Goal: Information Seeking & Learning: Learn about a topic

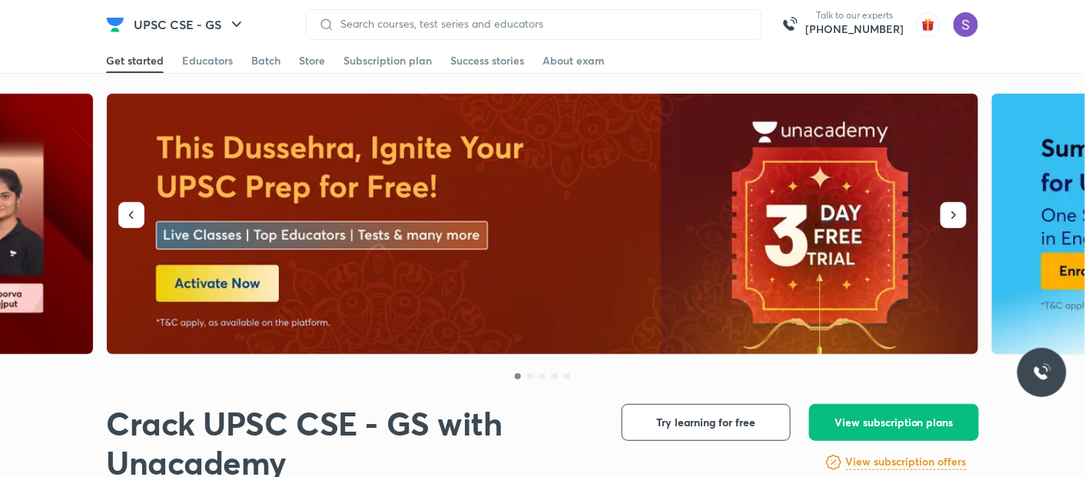
click at [612, 16] on div at bounding box center [534, 24] width 456 height 31
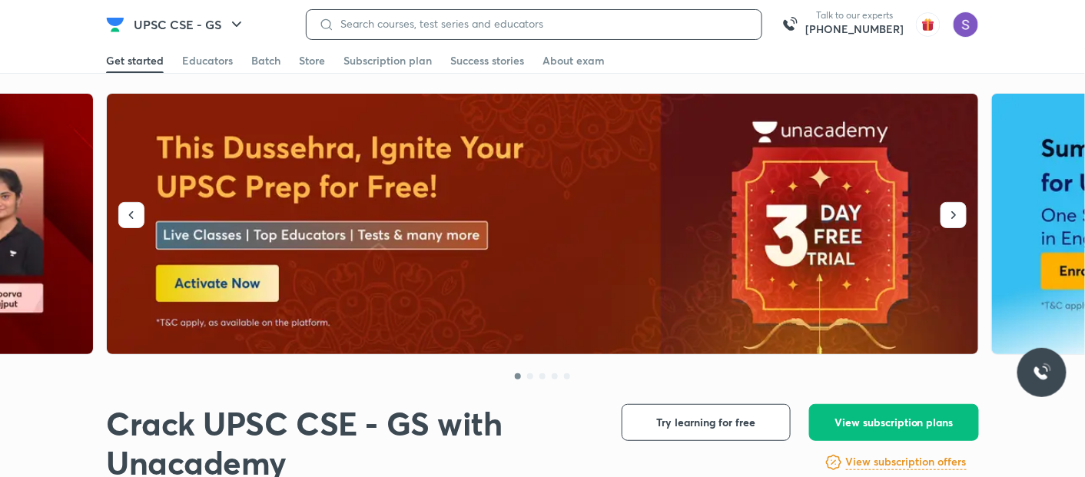
click at [537, 26] on input at bounding box center [541, 24] width 415 height 12
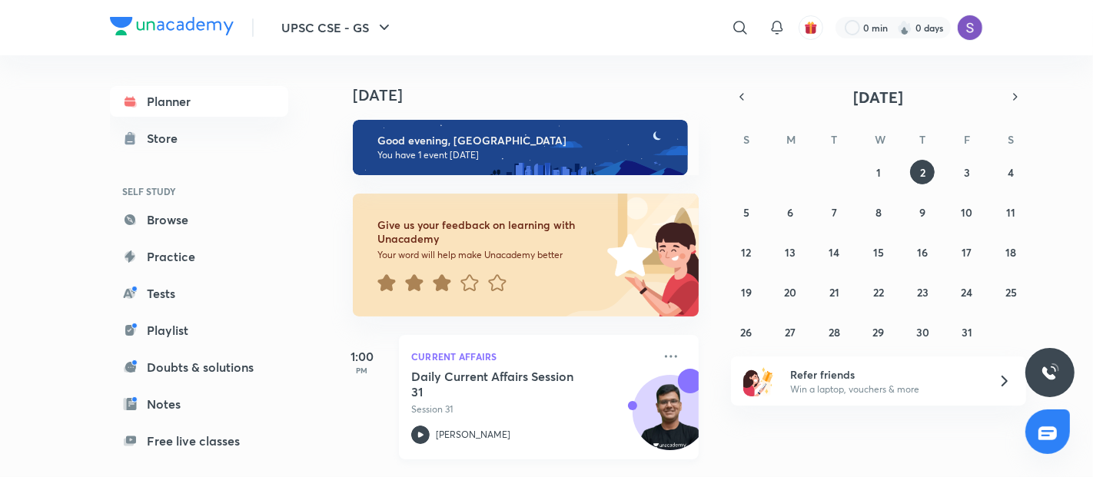
click at [423, 430] on icon at bounding box center [420, 435] width 18 height 18
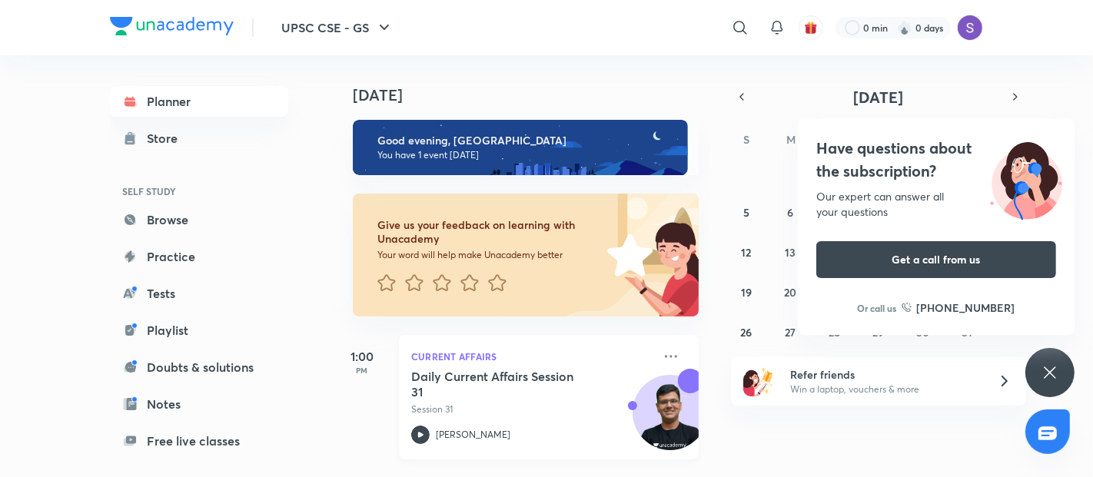
click at [452, 433] on p "[PERSON_NAME]" at bounding box center [473, 435] width 75 height 14
click at [741, 37] on div at bounding box center [740, 27] width 31 height 31
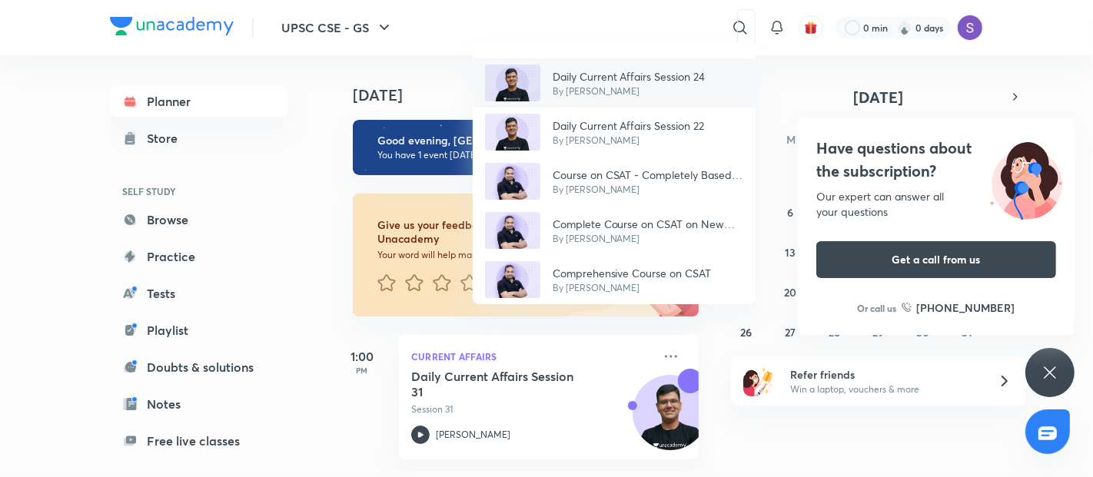
click at [515, 78] on img at bounding box center [512, 83] width 55 height 37
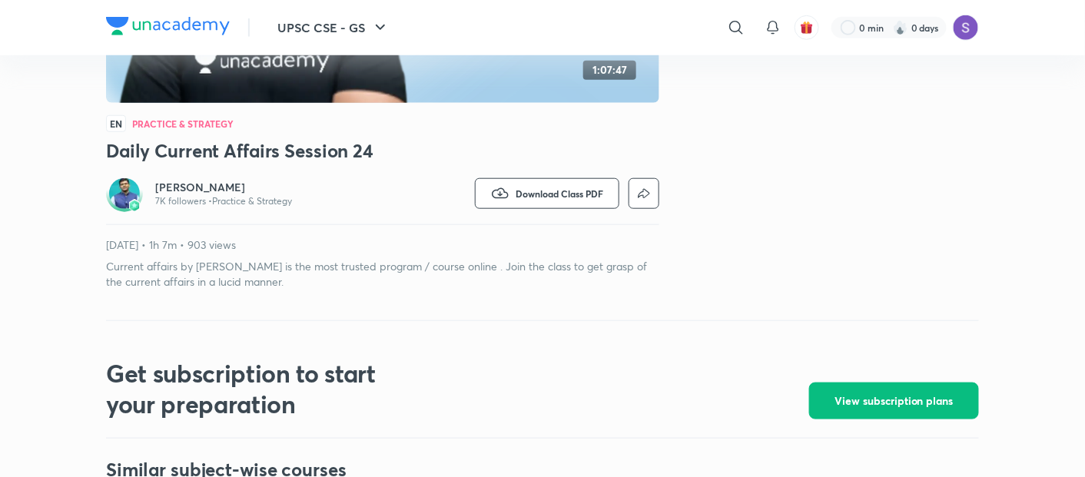
scroll to position [410, 0]
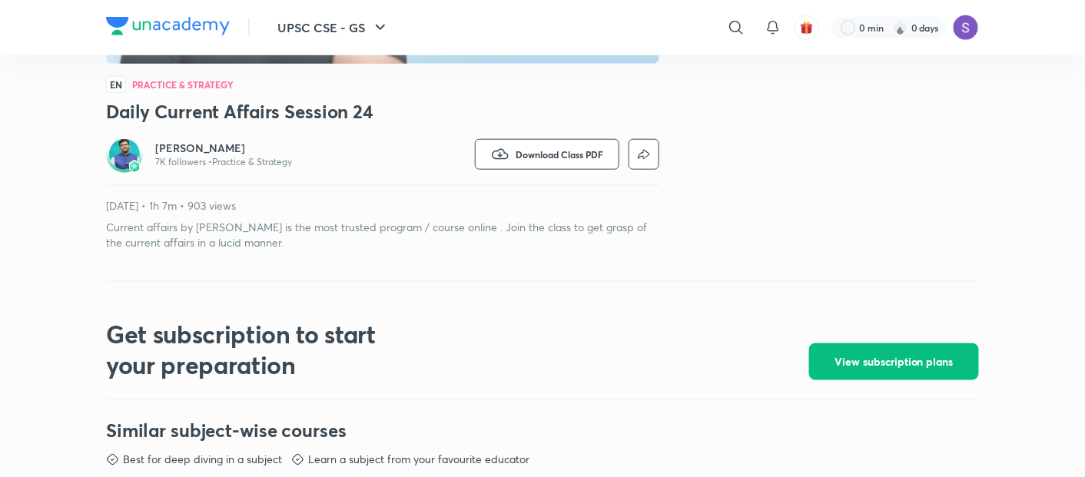
click at [118, 160] on img at bounding box center [124, 154] width 31 height 31
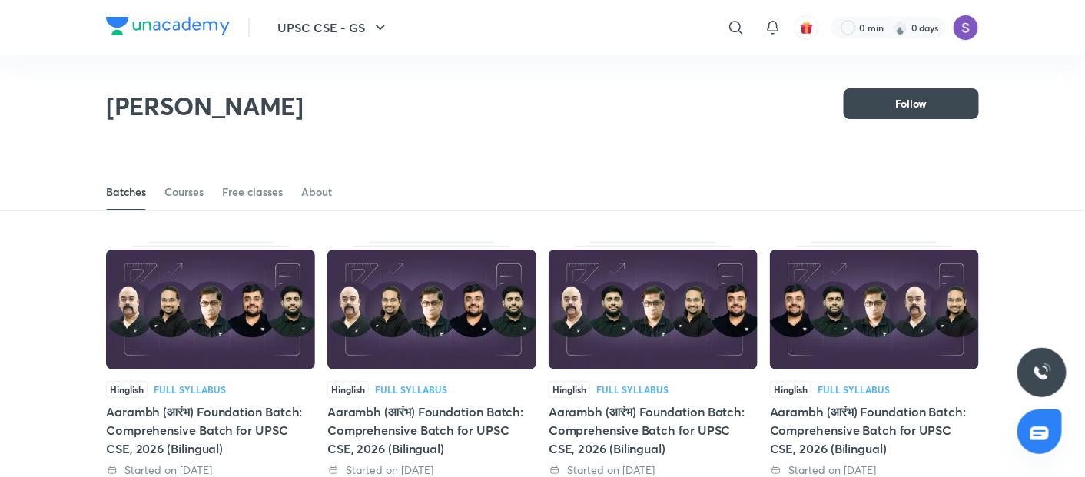
scroll to position [67, 0]
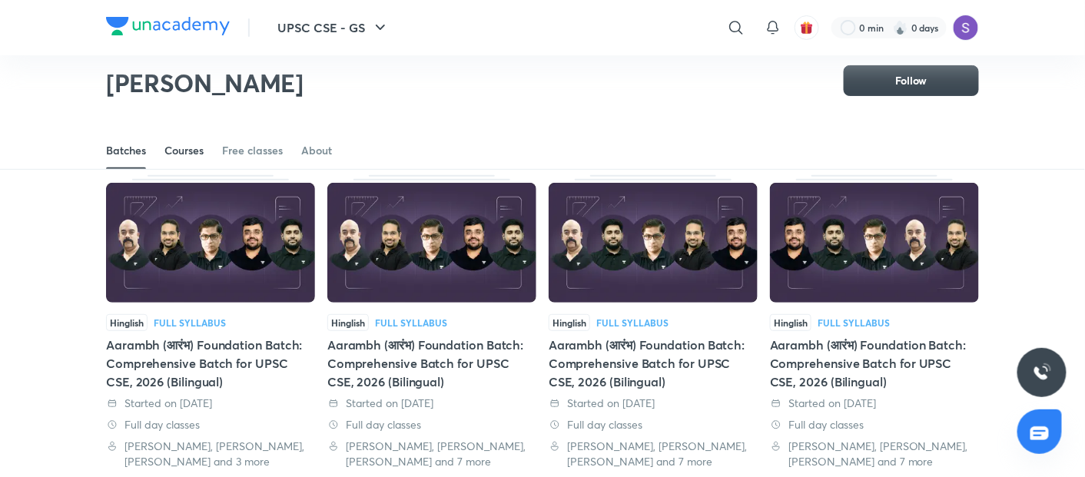
click at [171, 157] on div "Courses" at bounding box center [183, 150] width 39 height 15
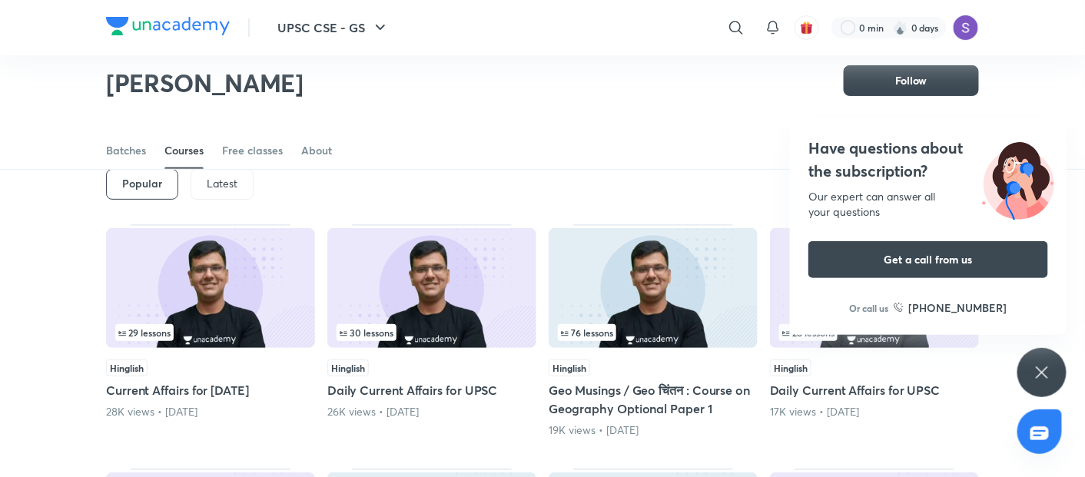
click at [213, 181] on p "Latest" at bounding box center [222, 183] width 31 height 12
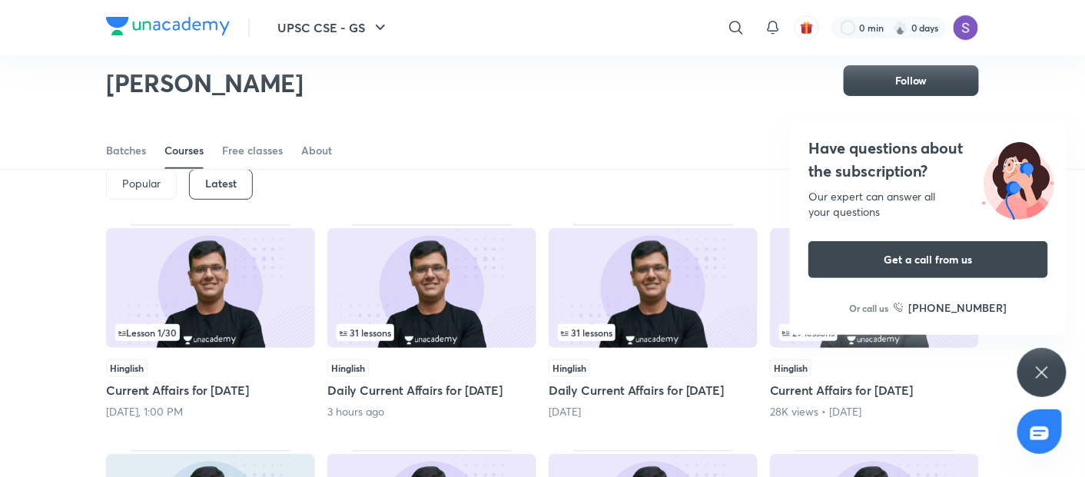
click at [213, 181] on h6 "Latest" at bounding box center [221, 183] width 32 height 12
click at [156, 317] on img at bounding box center [210, 288] width 209 height 120
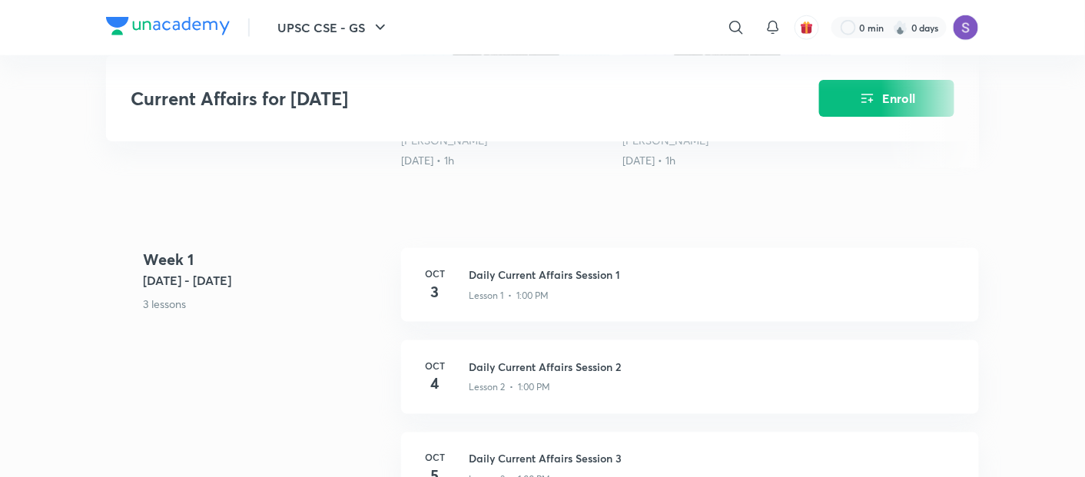
scroll to position [615, 0]
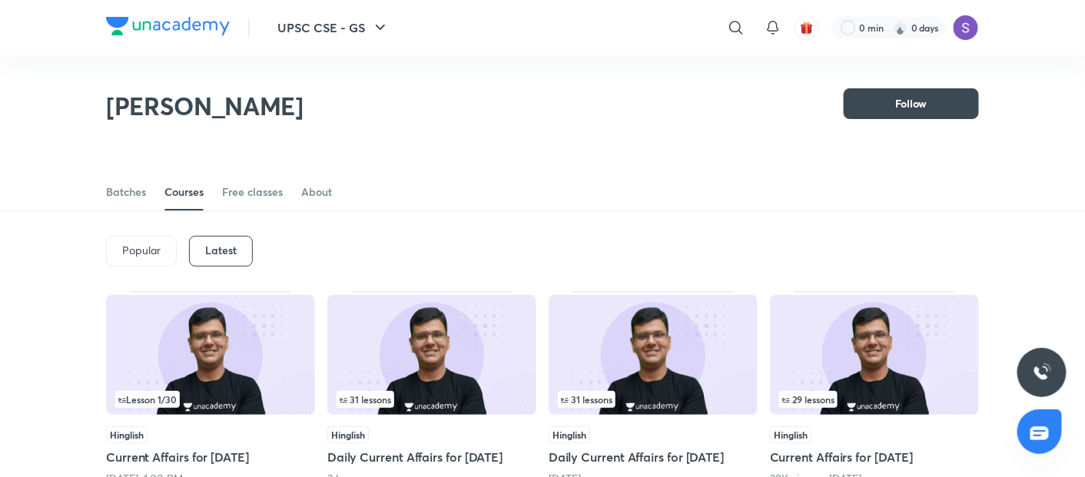
scroll to position [67, 0]
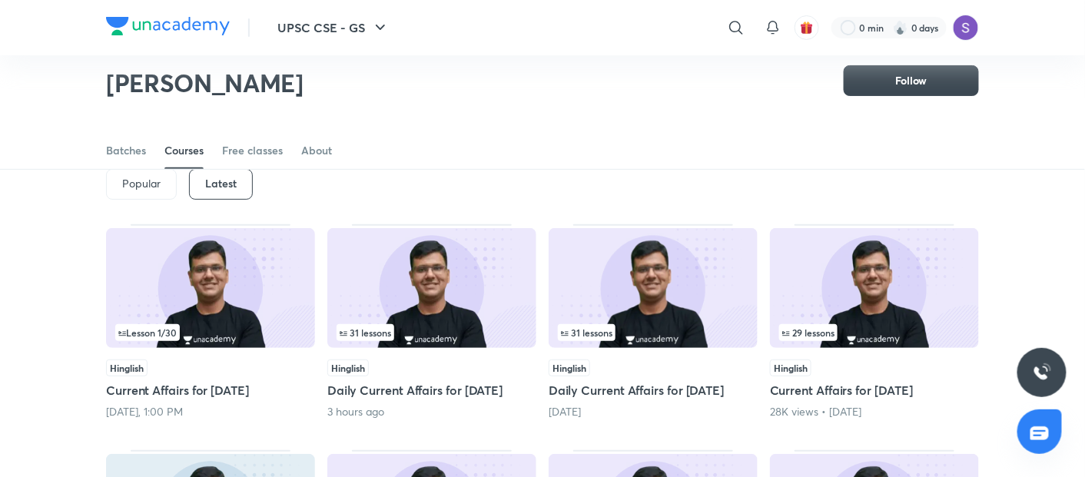
click at [397, 314] on img at bounding box center [431, 288] width 209 height 120
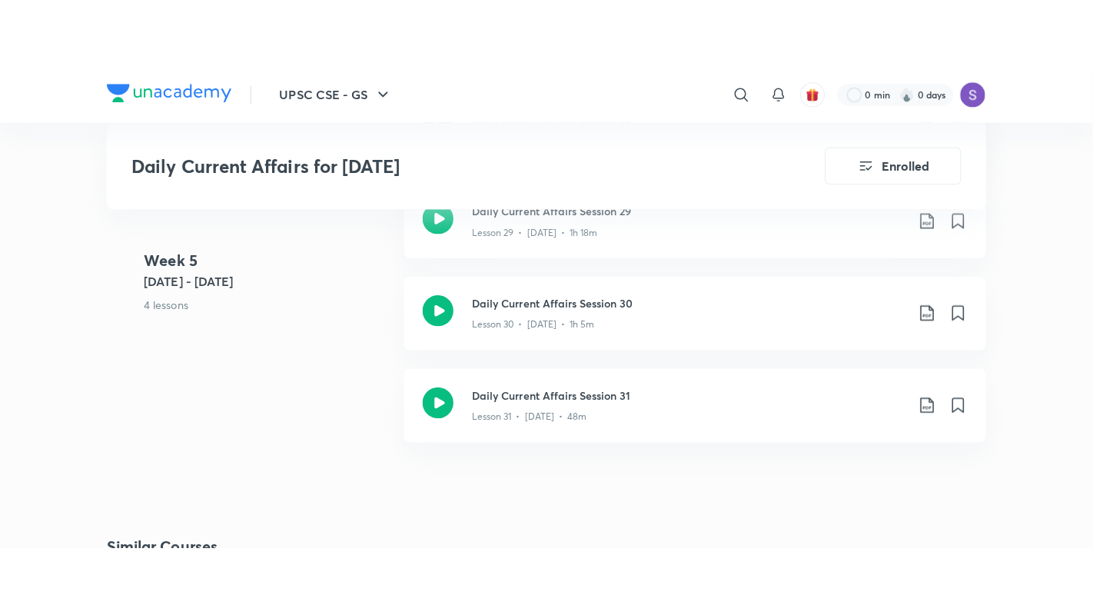
scroll to position [3859, 0]
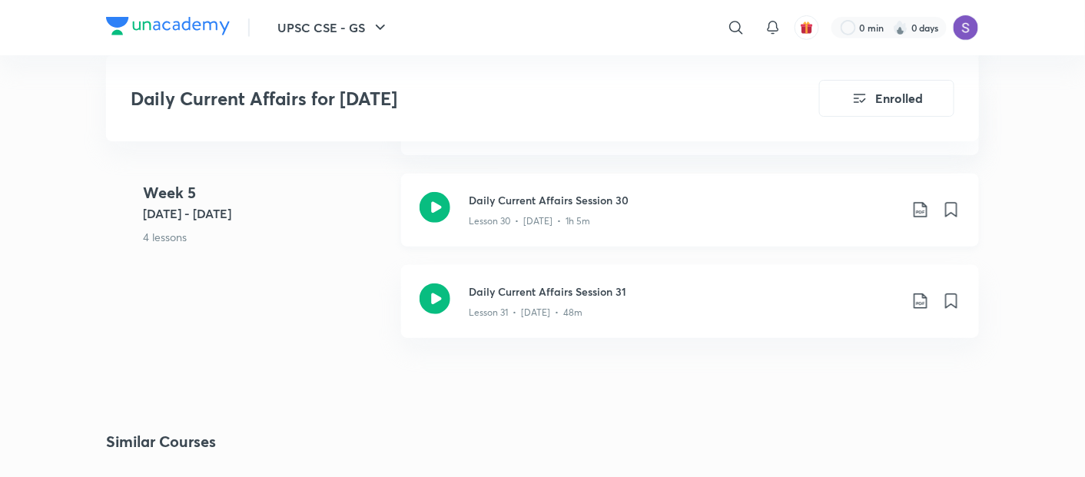
click at [433, 203] on icon at bounding box center [435, 207] width 31 height 31
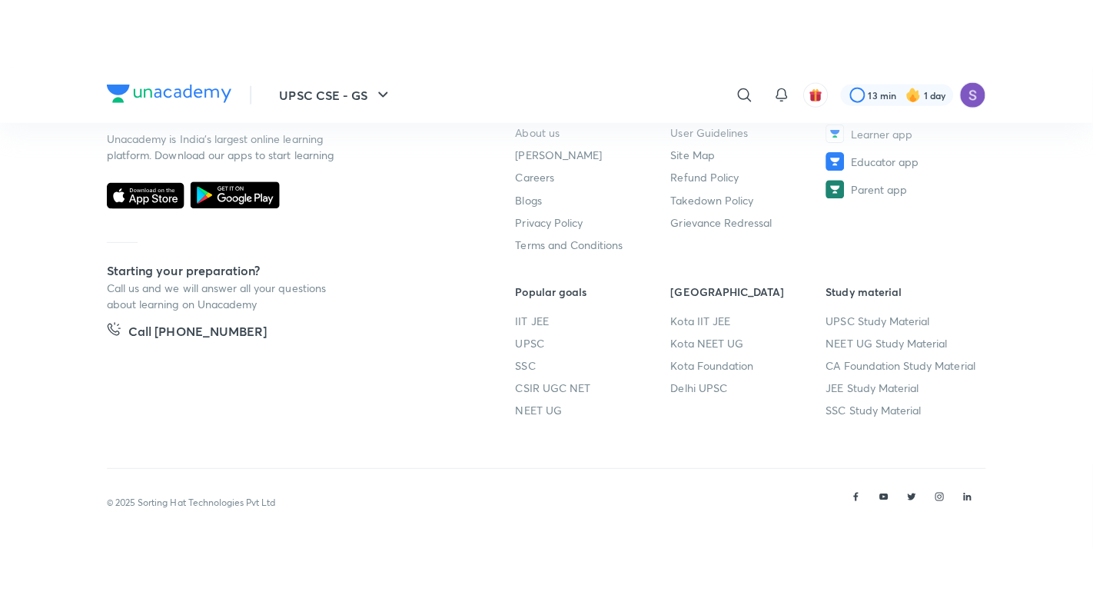
scroll to position [827, 0]
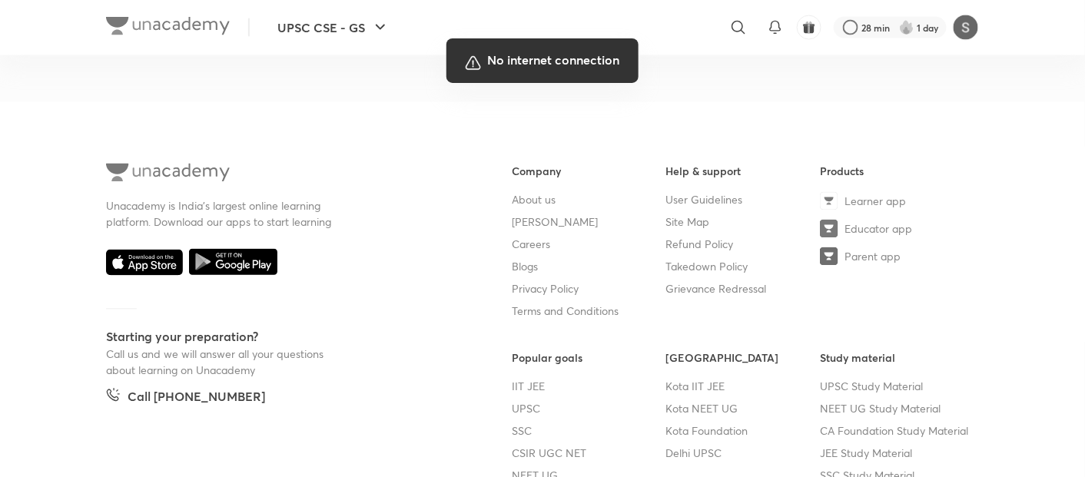
scroll to position [827, 0]
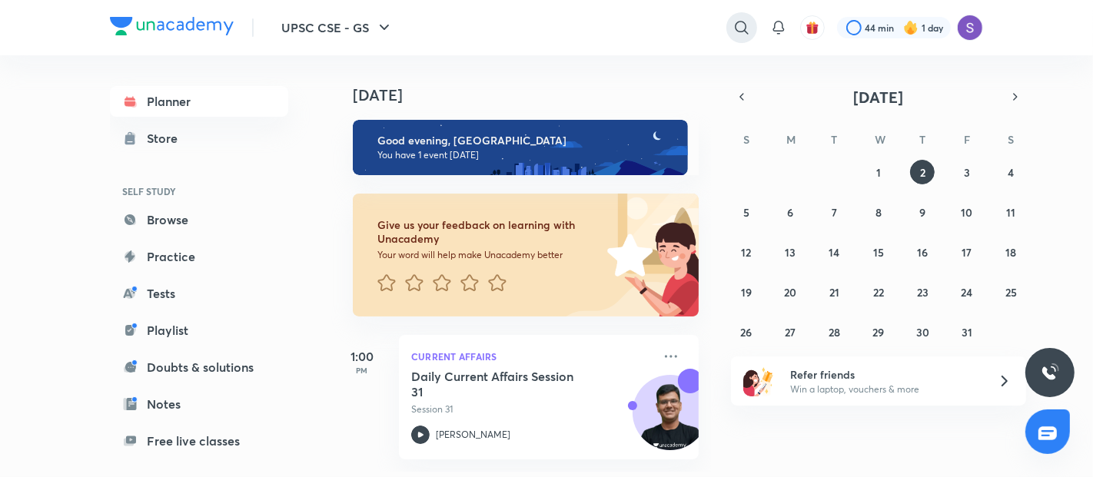
click at [748, 36] on icon at bounding box center [741, 27] width 18 height 18
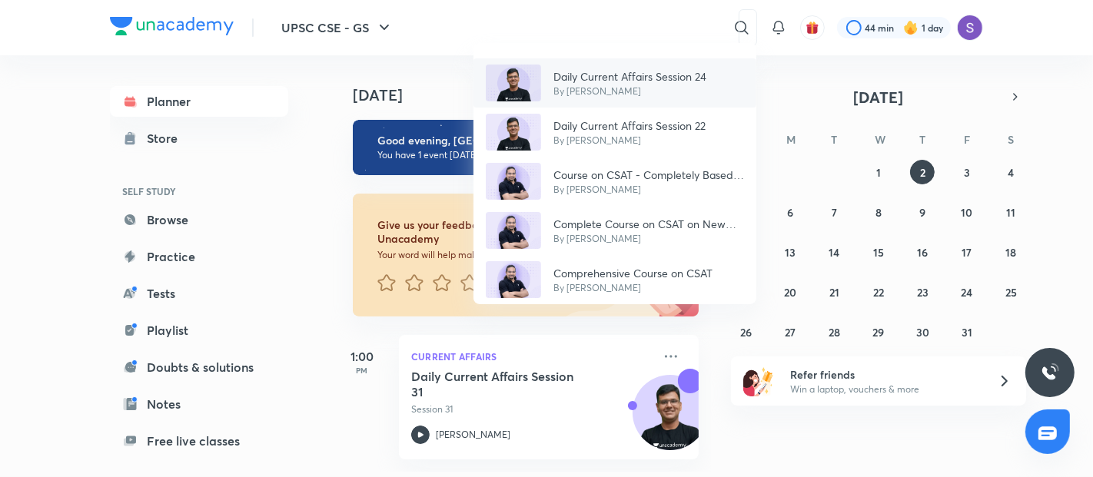
click at [525, 88] on img at bounding box center [513, 83] width 55 height 37
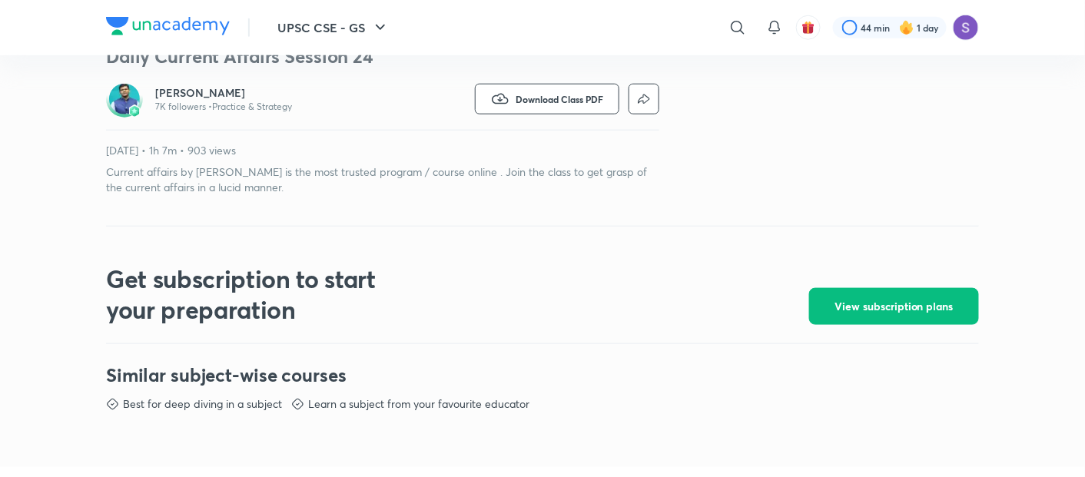
scroll to position [410, 0]
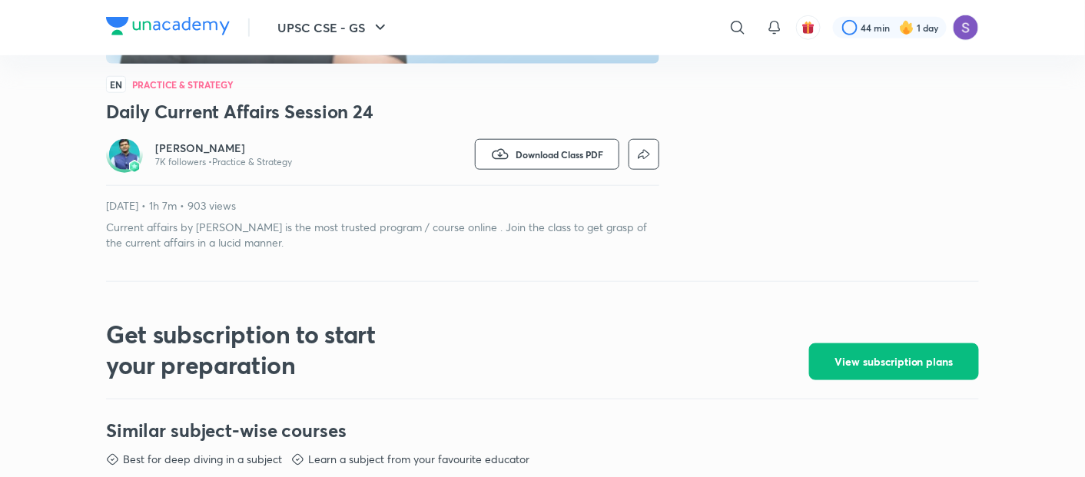
click at [177, 152] on h6 "[PERSON_NAME]" at bounding box center [223, 148] width 137 height 15
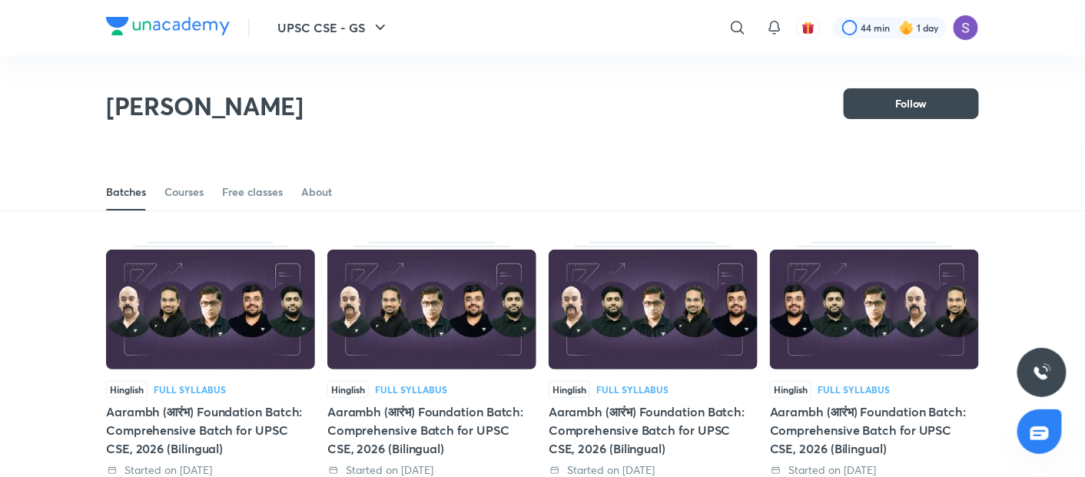
scroll to position [67, 0]
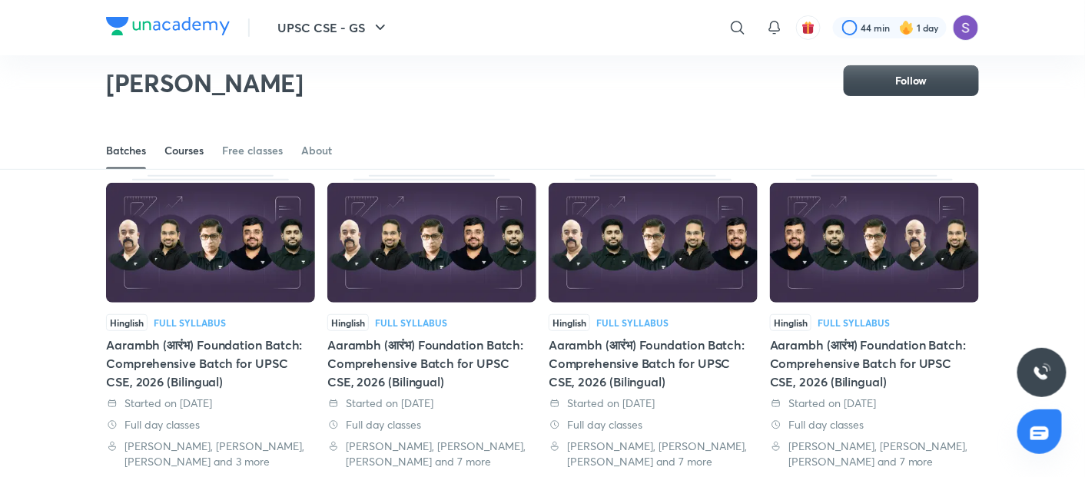
click at [204, 150] on div "Courses" at bounding box center [183, 150] width 39 height 15
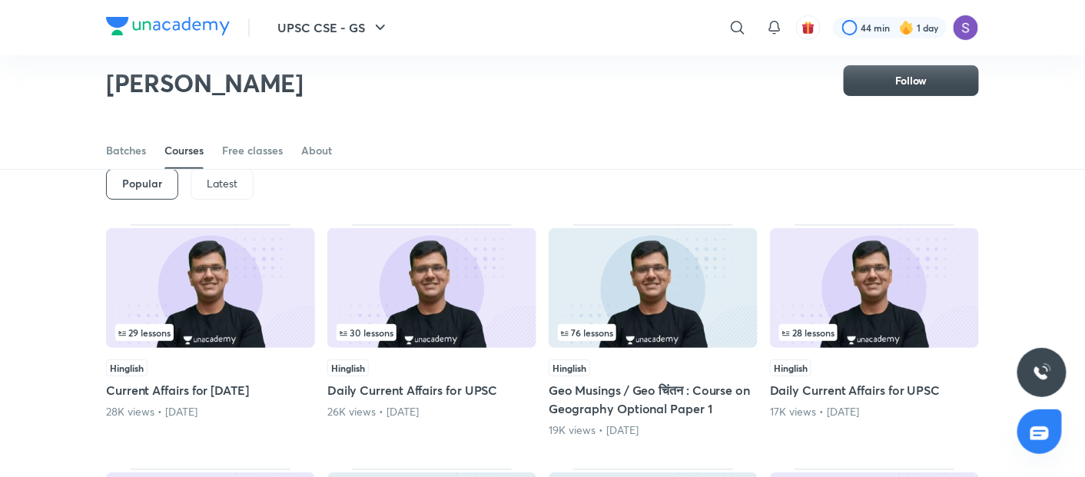
click at [213, 177] on p "Latest" at bounding box center [222, 183] width 31 height 12
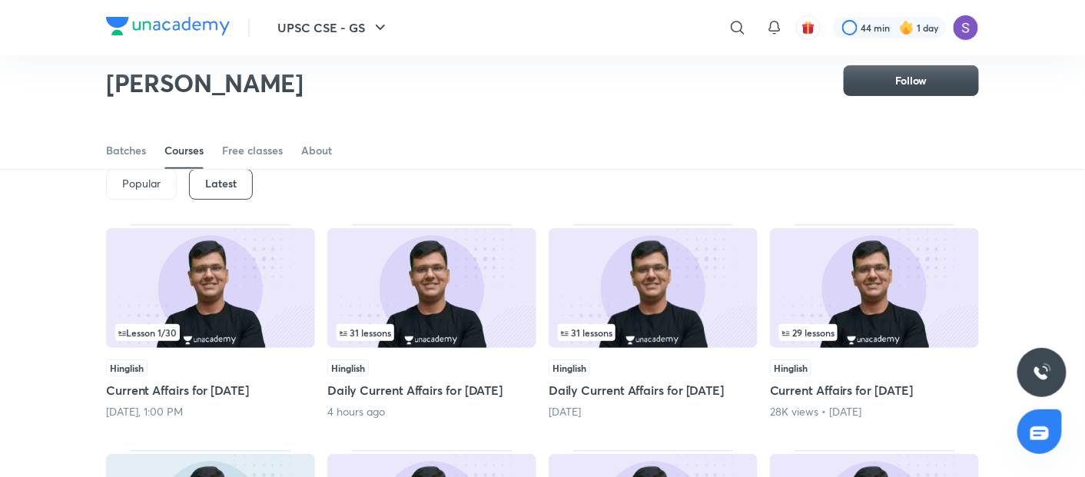
click at [366, 274] on img at bounding box center [431, 288] width 209 height 120
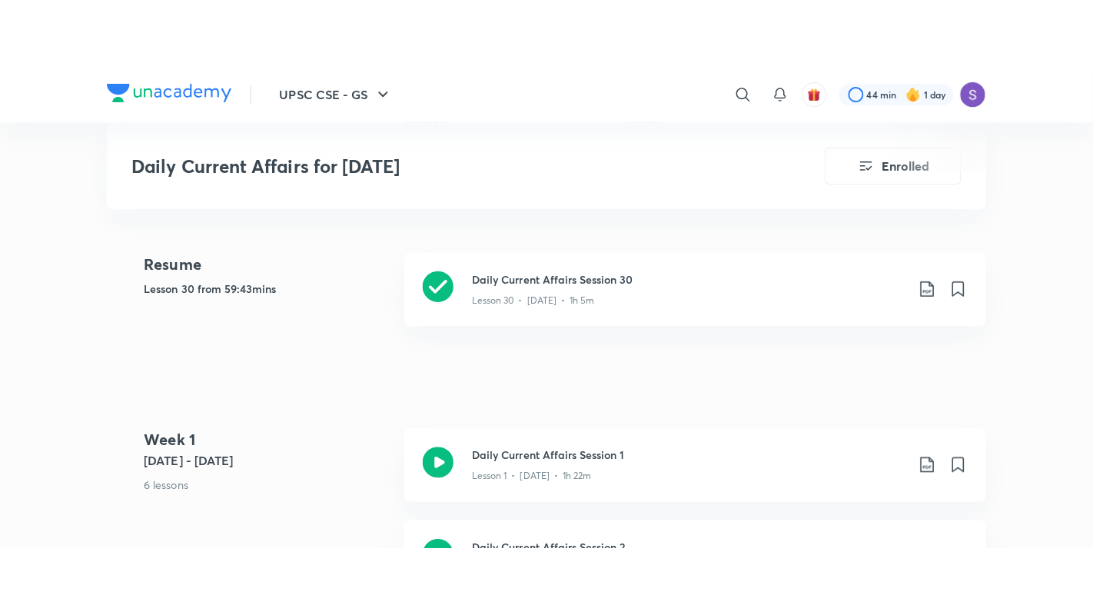
scroll to position [682, 0]
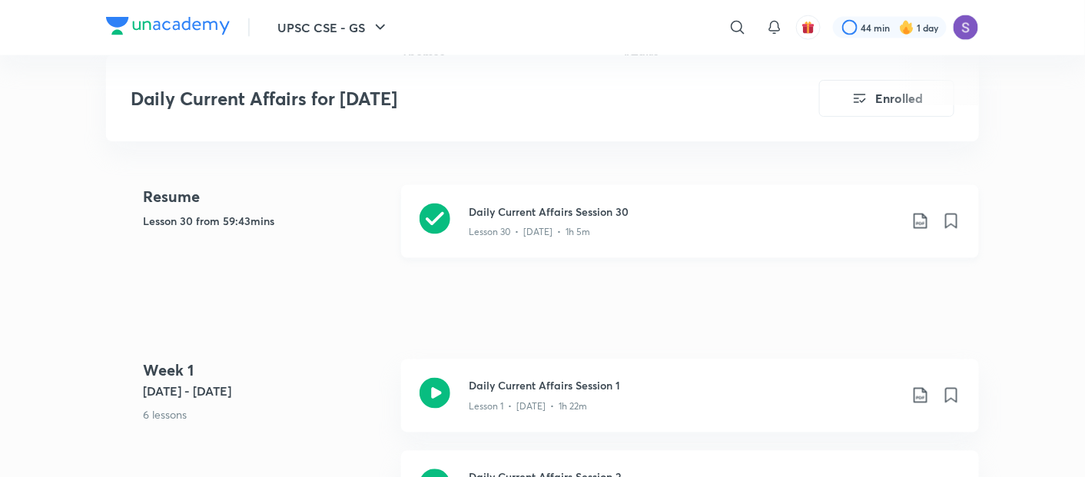
click at [472, 227] on p "Lesson 30 • Oct 1 • 1h 5m" at bounding box center [529, 233] width 121 height 14
